Goal: Navigation & Orientation: Find specific page/section

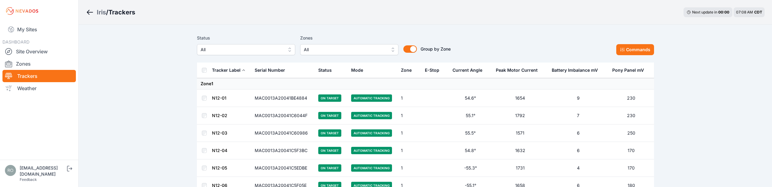
scroll to position [9708, 0]
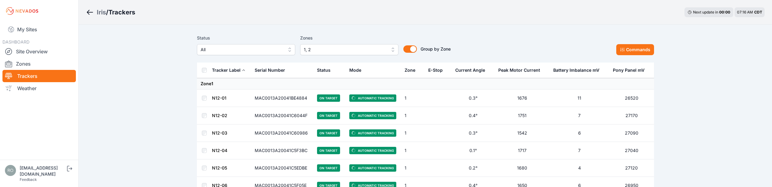
click at [30, 28] on link "My Sites" at bounding box center [38, 29] width 73 height 15
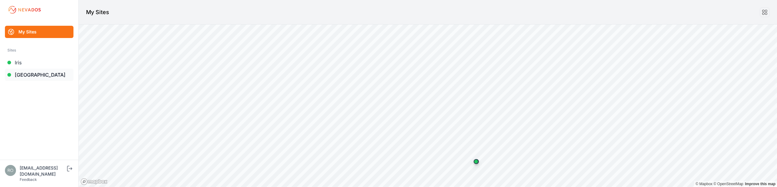
click at [43, 76] on link "[GEOGRAPHIC_DATA]" at bounding box center [39, 75] width 69 height 12
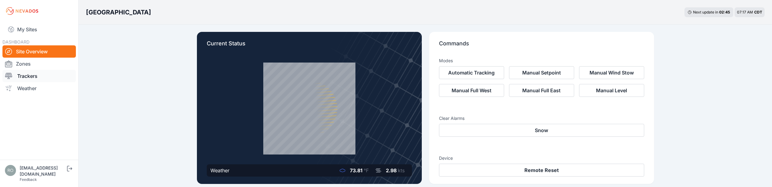
click at [29, 76] on link "Trackers" at bounding box center [38, 76] width 73 height 12
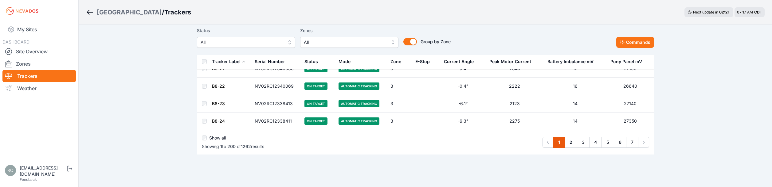
scroll to position [3497, 0]
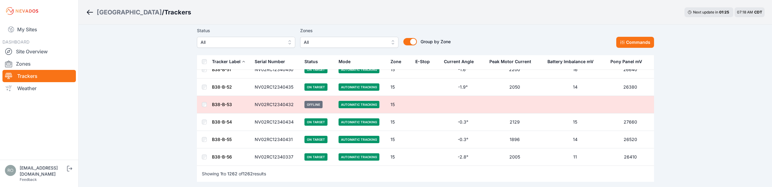
scroll to position [22221, 0]
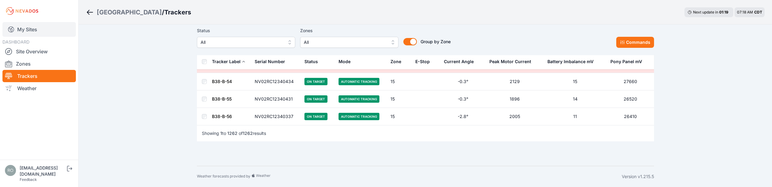
click at [31, 34] on link "My Sites" at bounding box center [38, 29] width 73 height 15
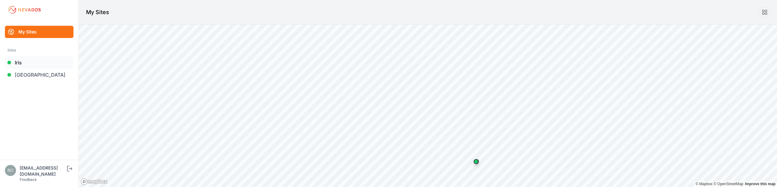
click at [31, 64] on link "Iris" at bounding box center [39, 63] width 69 height 12
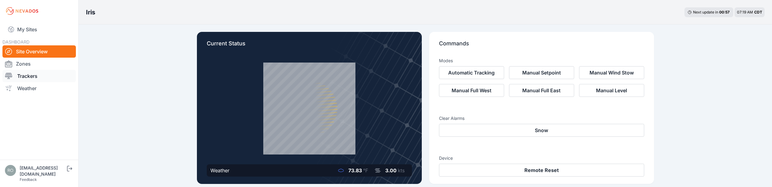
click at [27, 78] on link "Trackers" at bounding box center [38, 76] width 73 height 12
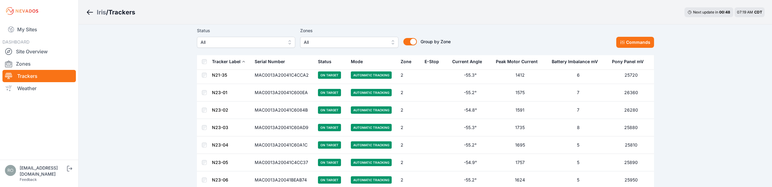
scroll to position [3486, 0]
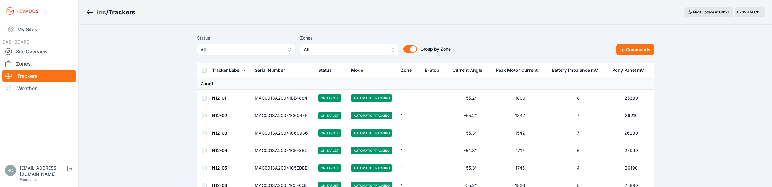
click at [30, 33] on link "My Sites" at bounding box center [38, 29] width 73 height 15
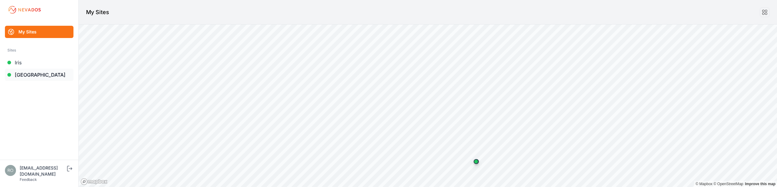
click at [30, 78] on link "Sunlight Road" at bounding box center [39, 75] width 69 height 12
